Goal: Task Accomplishment & Management: Manage account settings

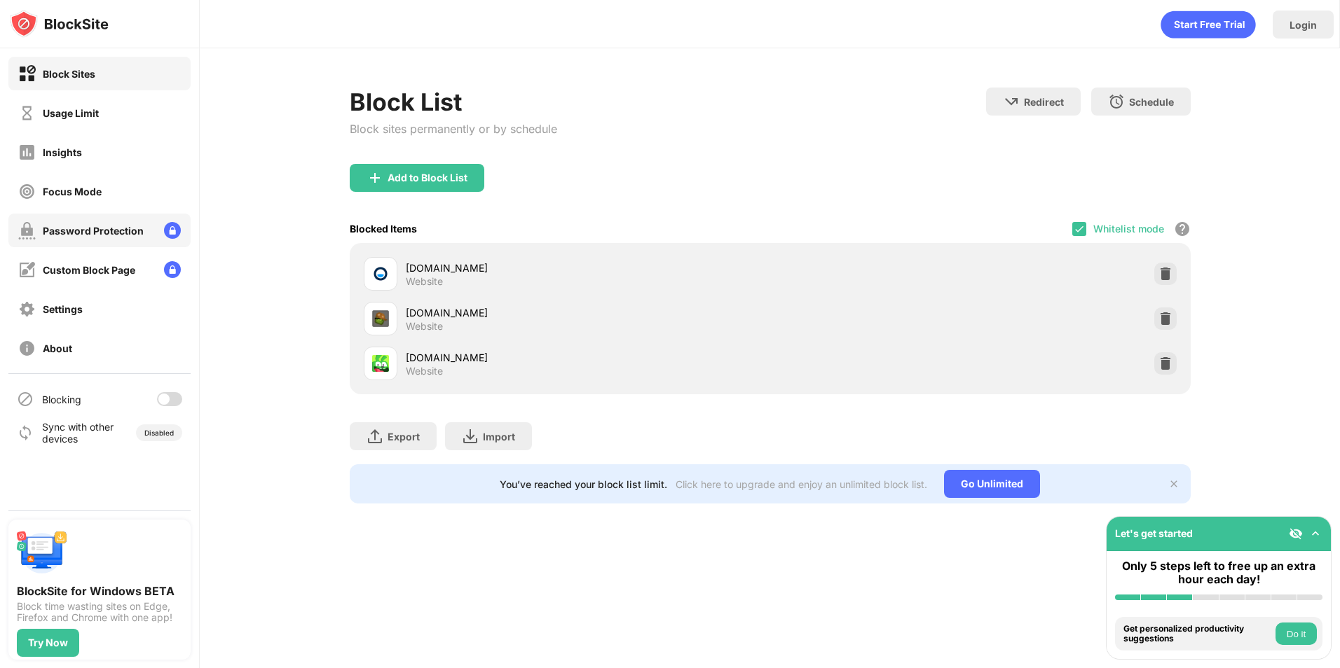
click at [41, 242] on div "Password Protection" at bounding box center [99, 231] width 182 height 34
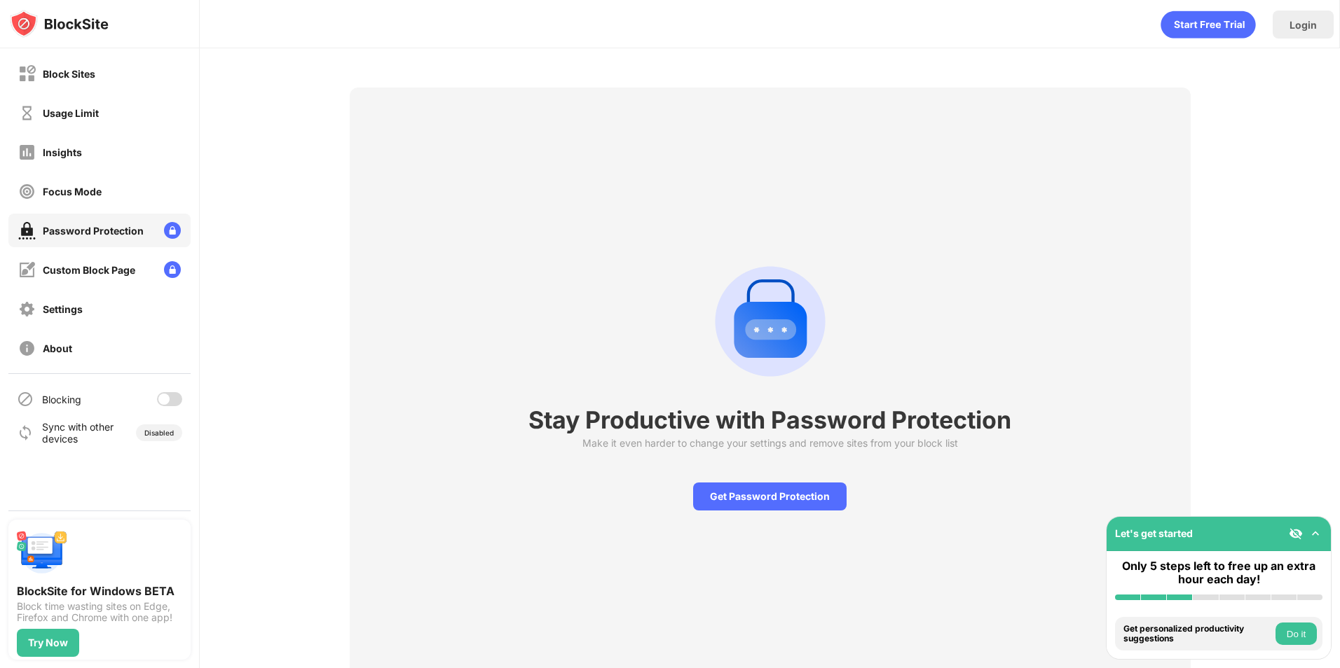
click at [297, 125] on div "Stay Productive with Password Protection Make it even harder to change your set…" at bounding box center [770, 382] width 1140 height 668
click at [289, 126] on div "Stay Productive with Password Protection Make it even harder to change your set…" at bounding box center [770, 382] width 1140 height 668
click at [308, 155] on div "Stay Productive with Password Protection Make it even harder to change your set…" at bounding box center [770, 382] width 1140 height 668
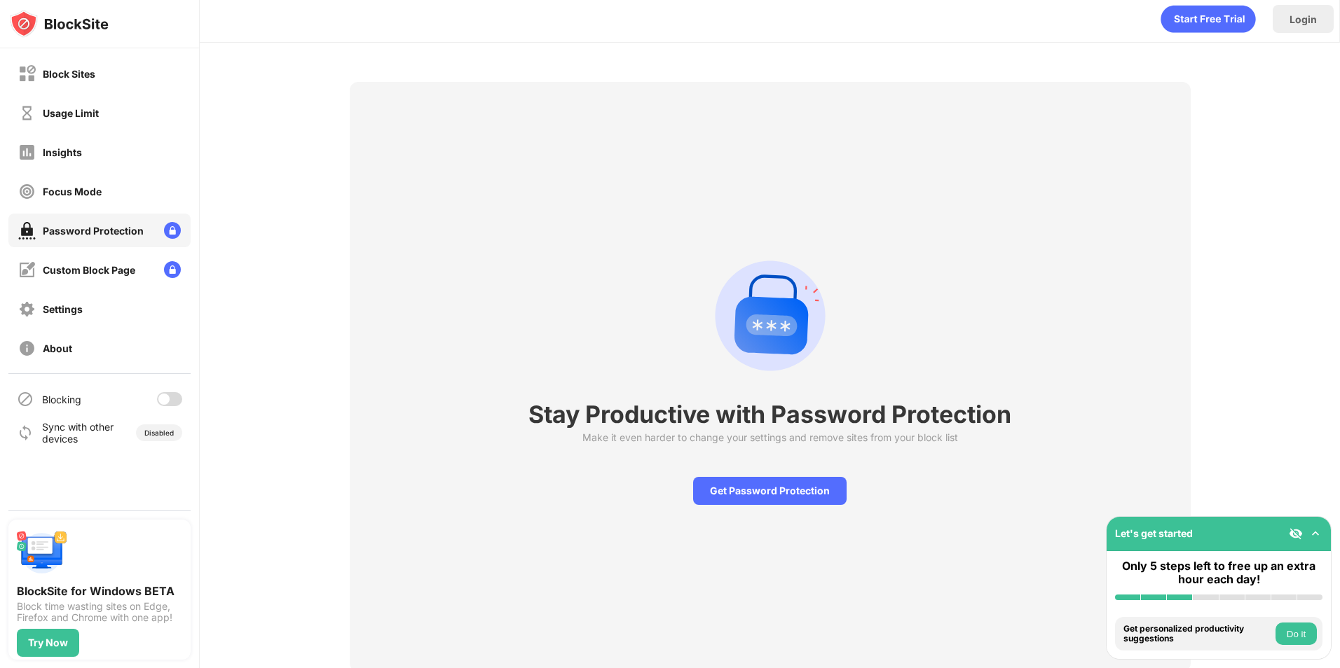
click at [1281, 325] on div "Stay Productive with Password Protection Make it even harder to change your set…" at bounding box center [770, 377] width 1140 height 668
click at [1280, 325] on div "Stay Productive with Password Protection Make it even harder to change your set…" at bounding box center [770, 377] width 1140 height 668
click at [160, 401] on div at bounding box center [163, 399] width 11 height 11
click at [172, 393] on div at bounding box center [169, 399] width 25 height 14
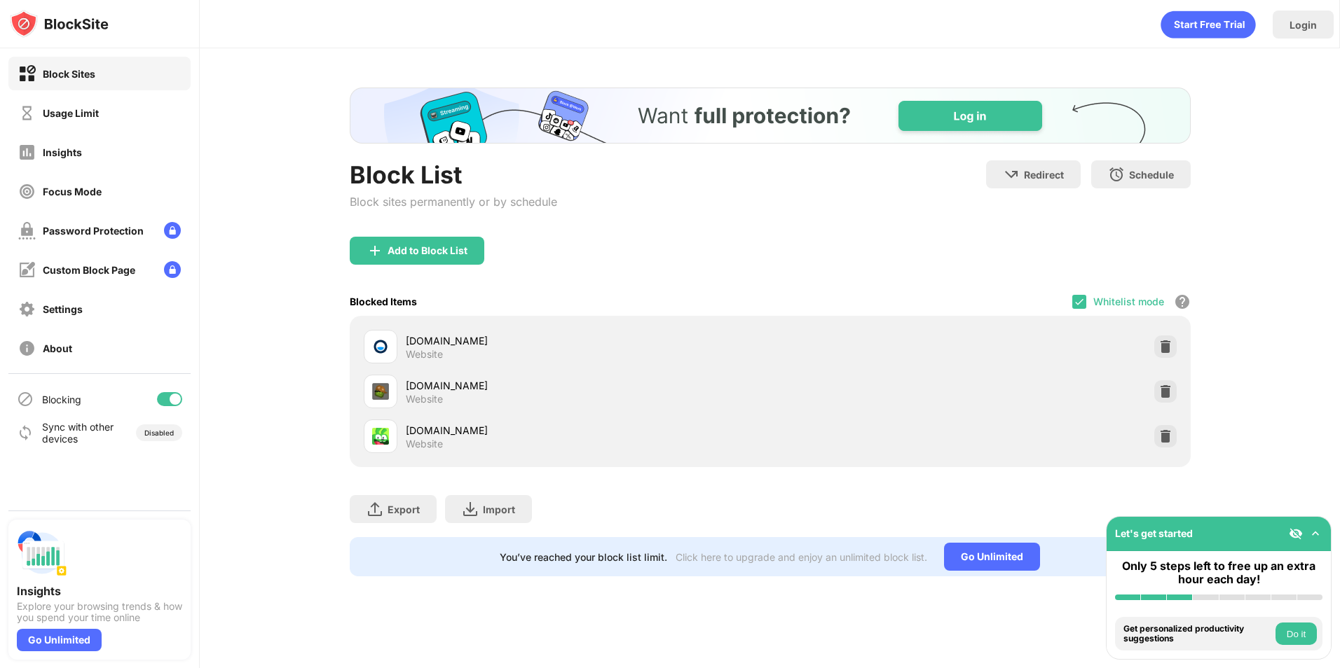
click at [169, 394] on div at bounding box center [169, 399] width 25 height 14
